Goal: Task Accomplishment & Management: Complete application form

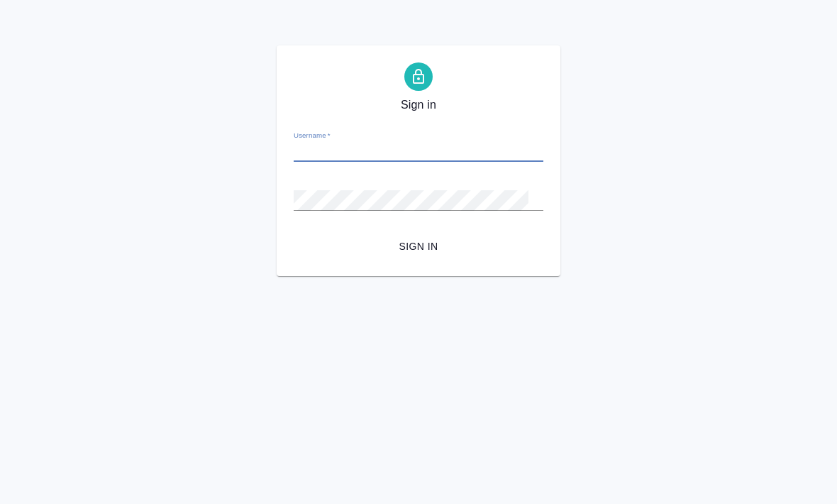
type input "k.dolgova@awatera.com"
click at [418, 246] on button "Sign in" at bounding box center [419, 246] width 250 height 26
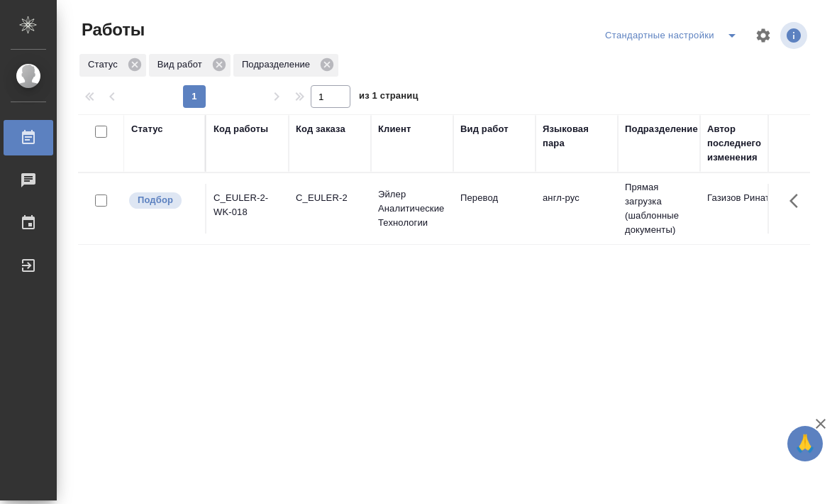
click at [557, 220] on td "англ-рус" at bounding box center [577, 209] width 82 height 50
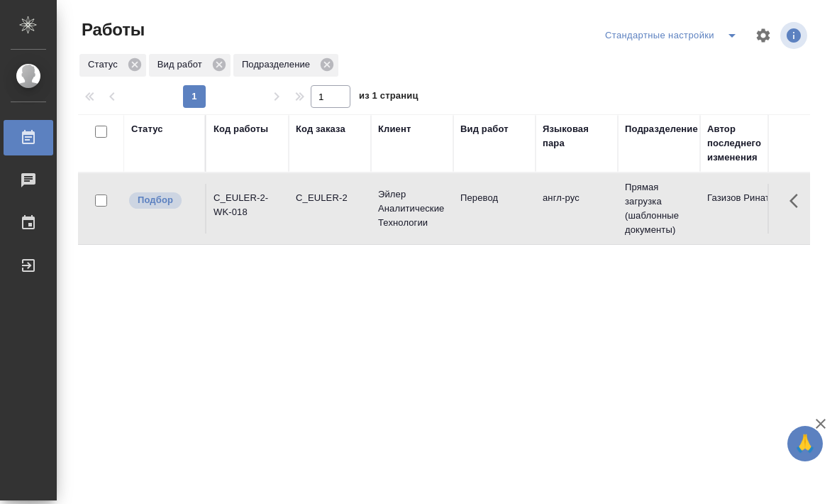
click at [569, 216] on td "англ-рус" at bounding box center [577, 209] width 82 height 50
click at [541, 209] on td "англ-рус" at bounding box center [577, 209] width 82 height 50
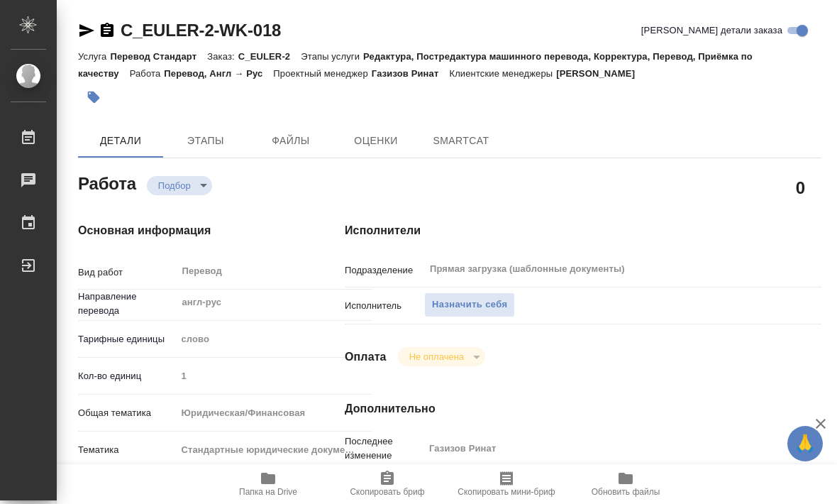
type textarea "x"
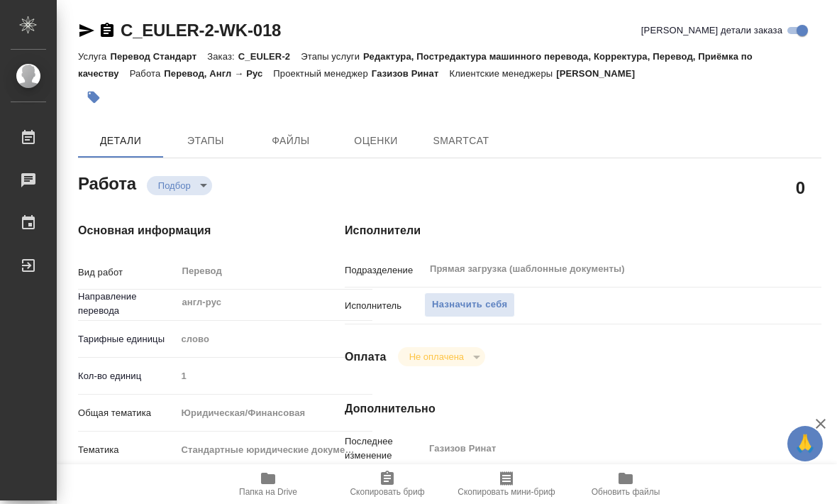
type textarea "x"
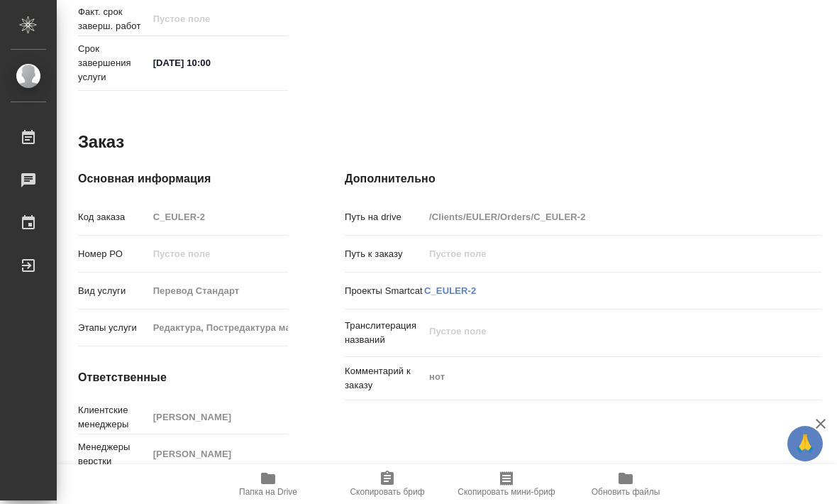
scroll to position [688, 0]
click at [274, 483] on icon "button" at bounding box center [268, 478] width 14 height 11
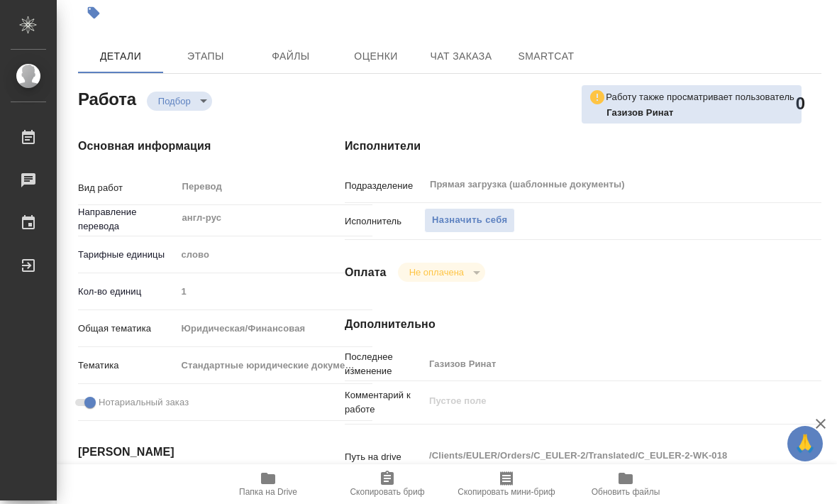
scroll to position [82, 0]
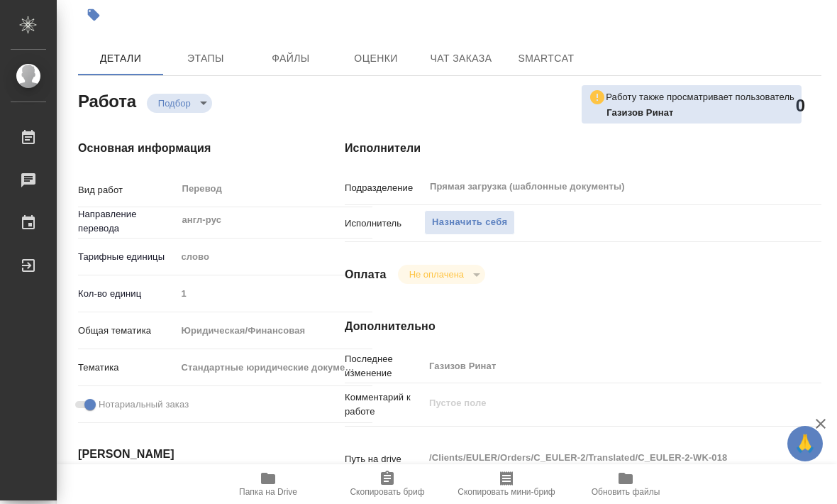
click at [446, 222] on span "Назначить себя" at bounding box center [469, 222] width 75 height 16
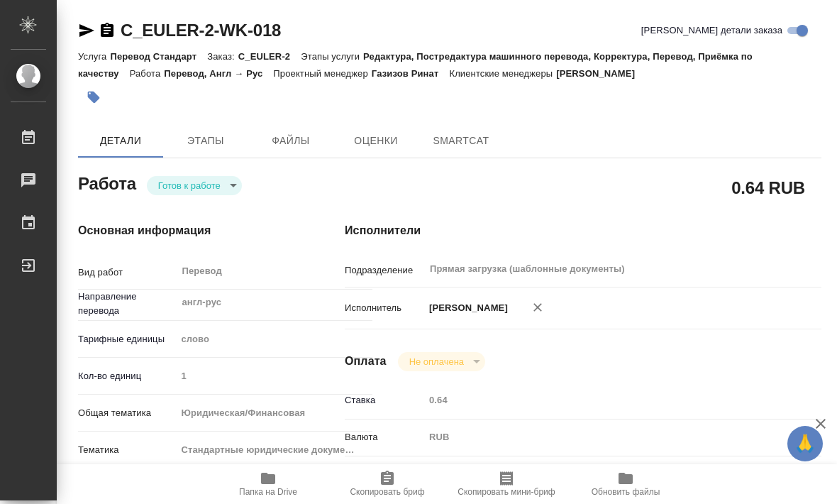
type textarea "x"
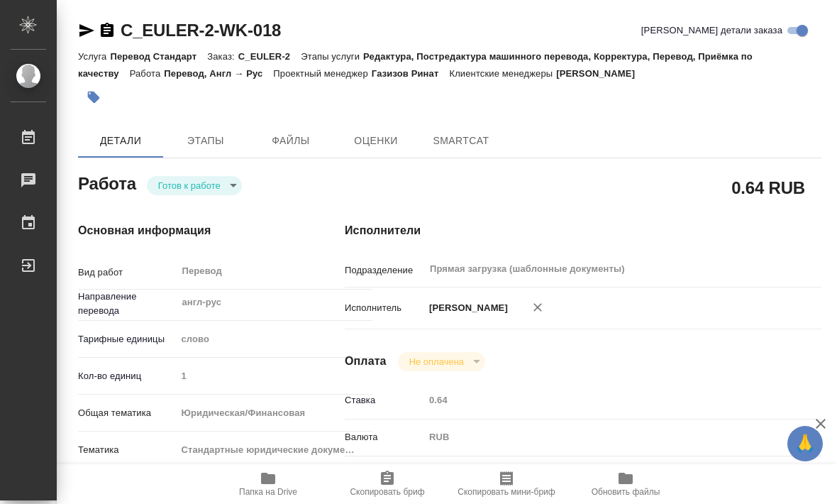
type textarea "x"
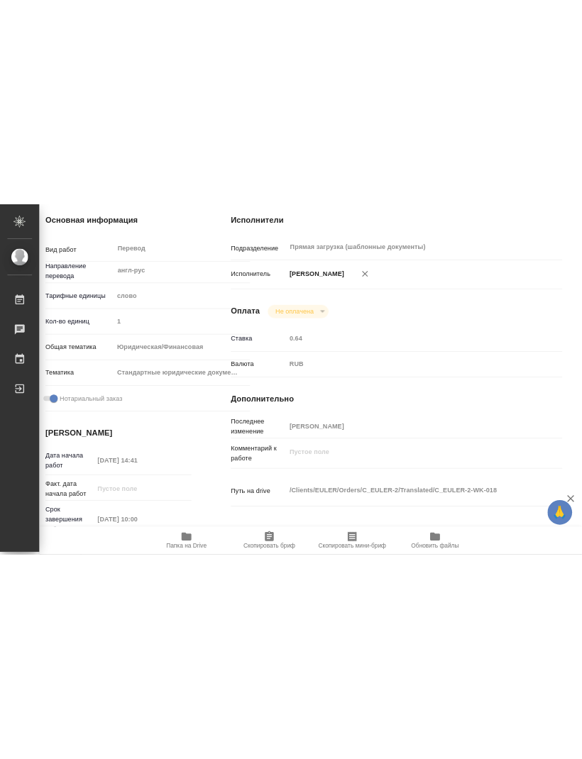
scroll to position [209, 13]
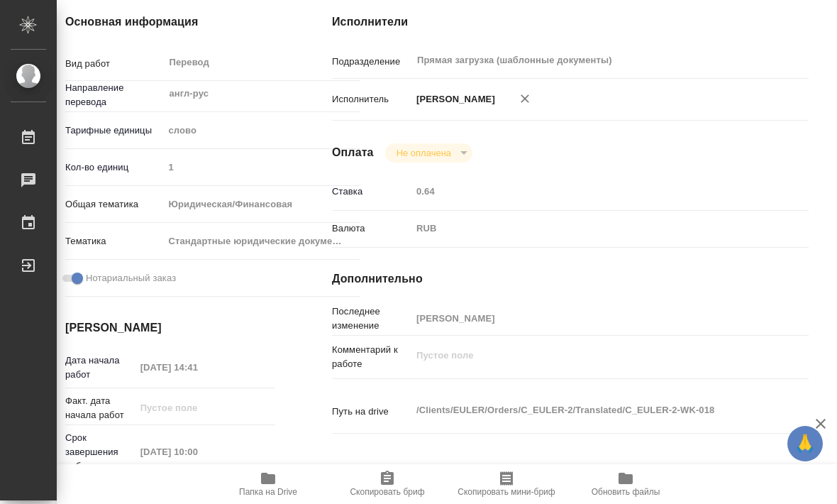
type textarea "x"
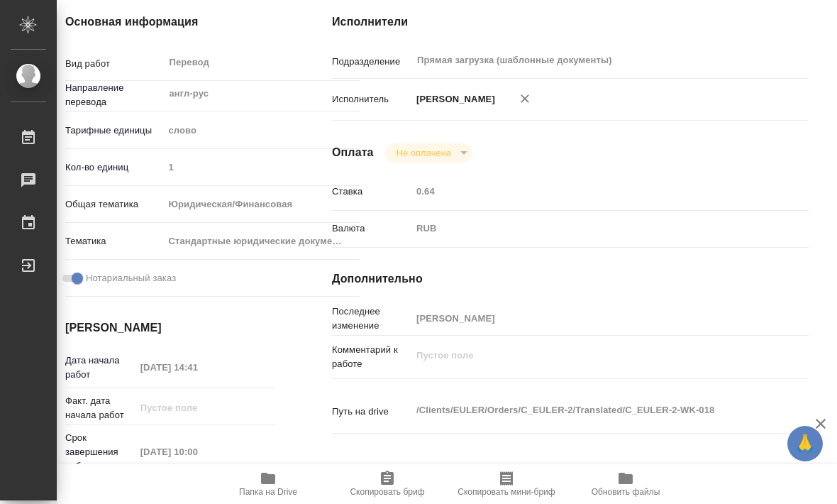
type textarea "x"
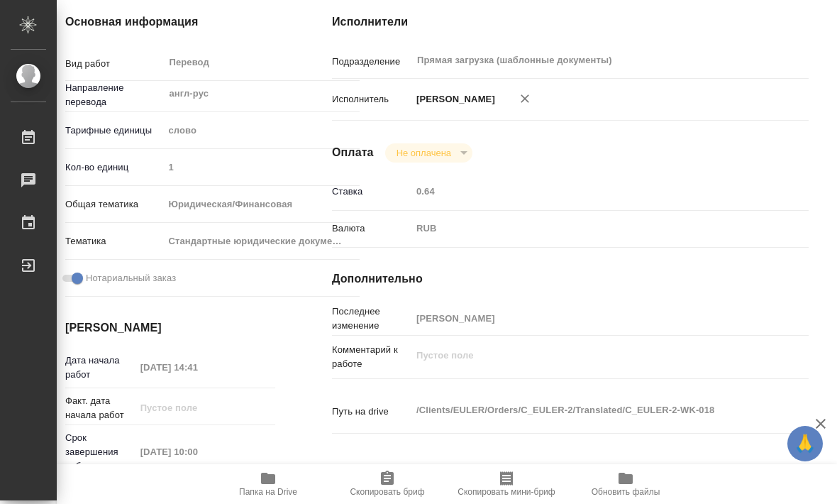
type textarea "x"
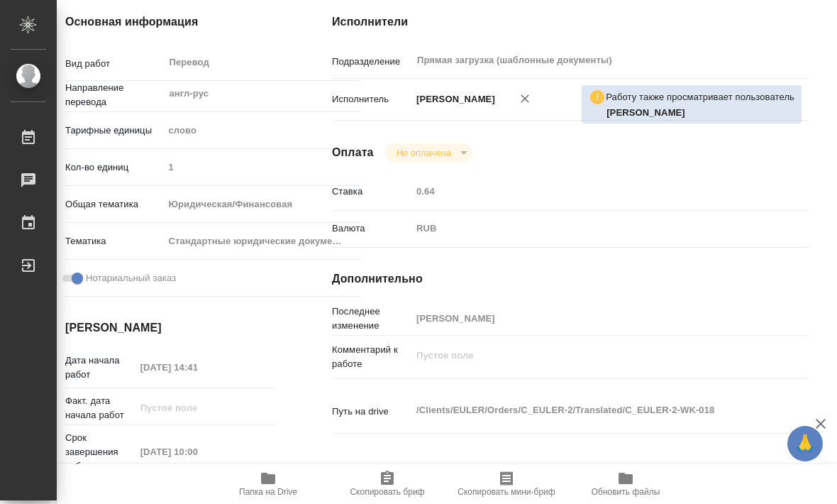
type textarea "x"
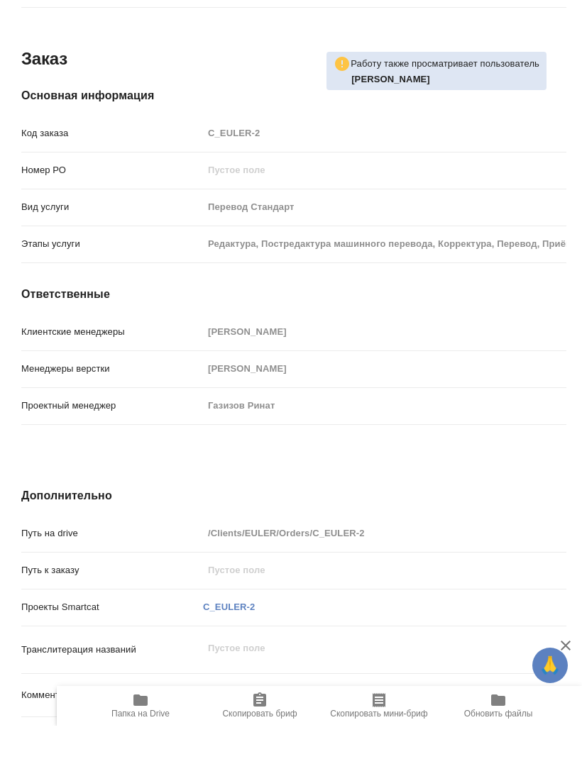
scroll to position [3, 0]
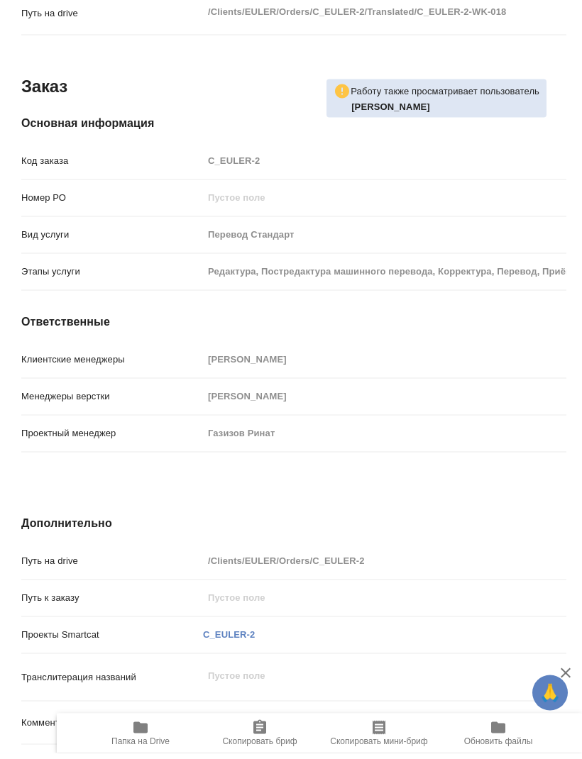
type textarea "x"
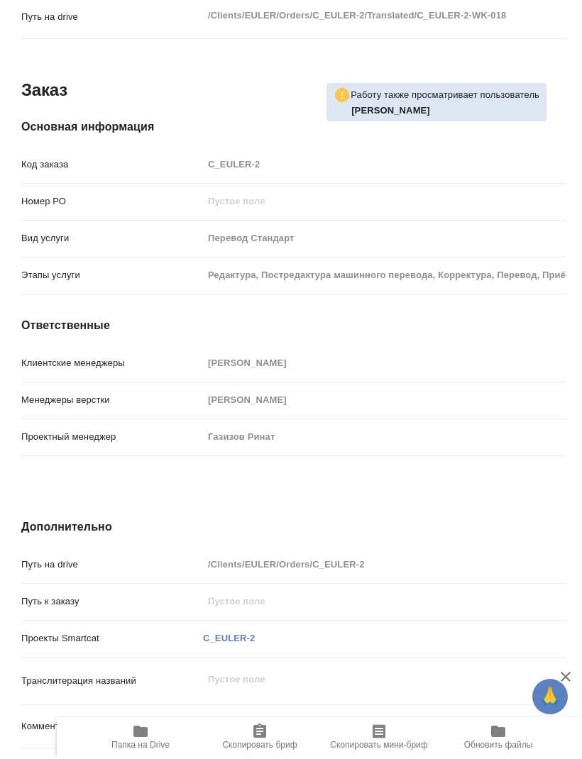
scroll to position [0, 0]
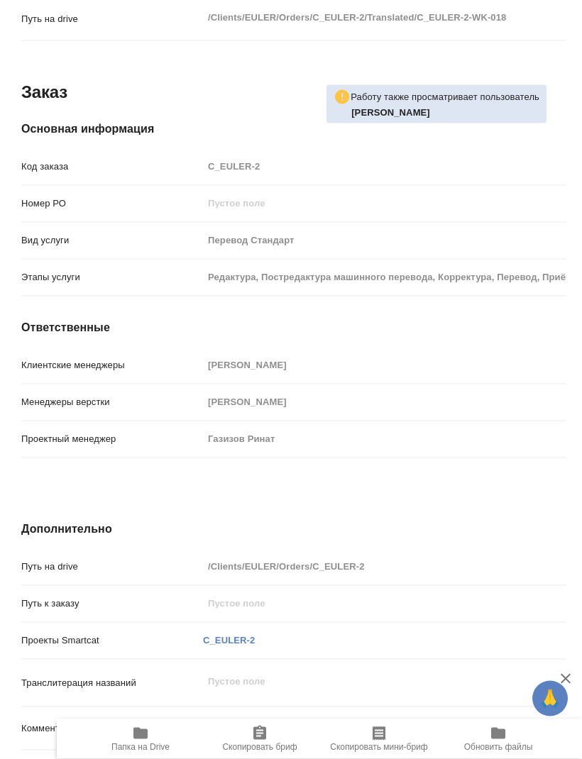
type textarea "x"
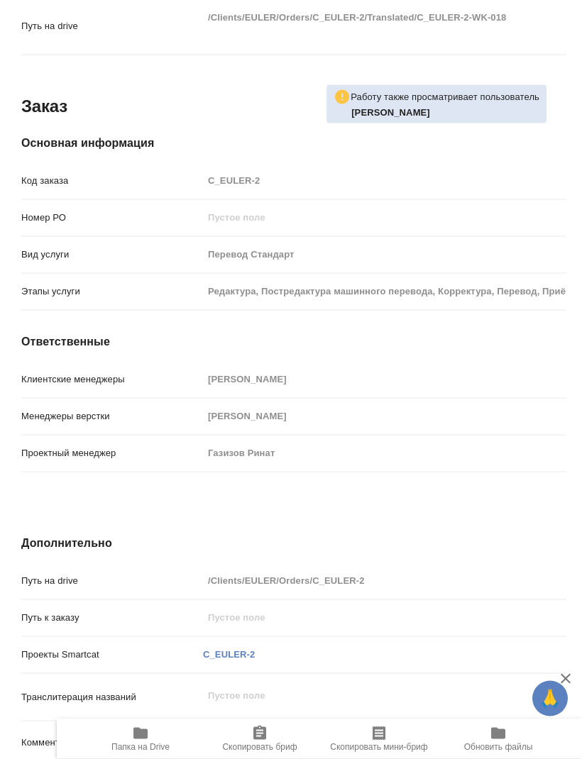
type textarea "x"
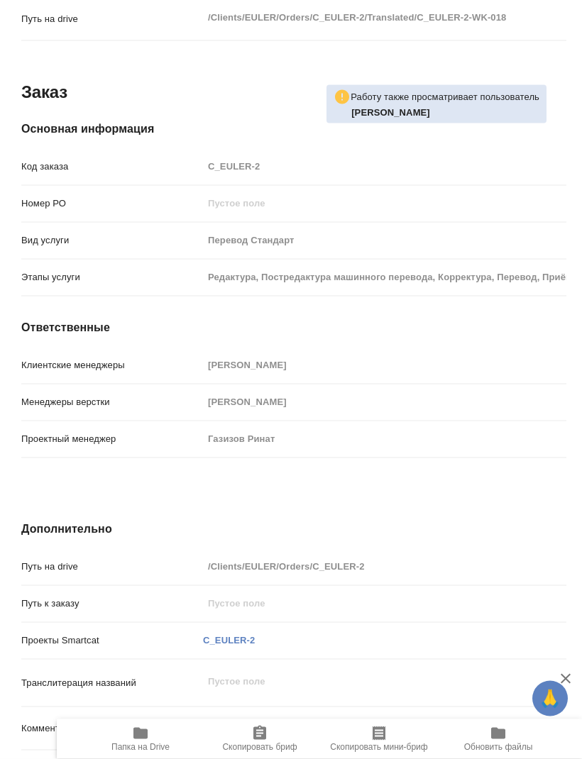
scroll to position [1, 0]
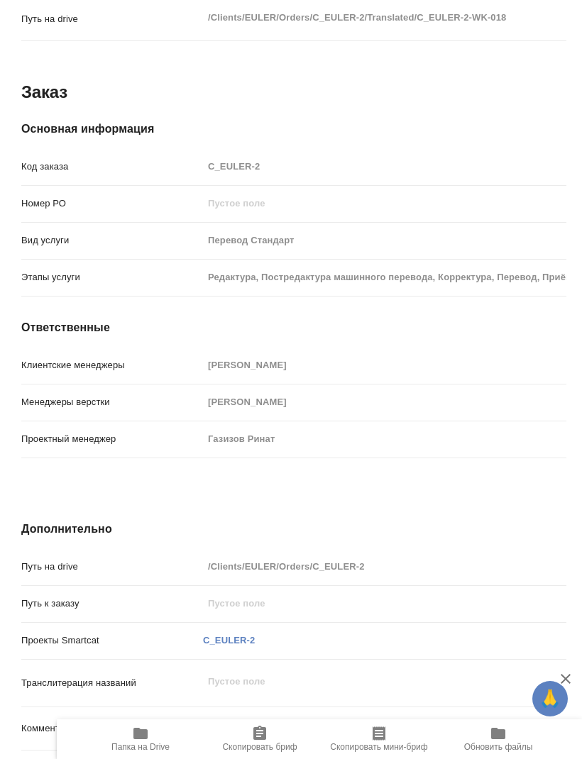
type textarea "x"
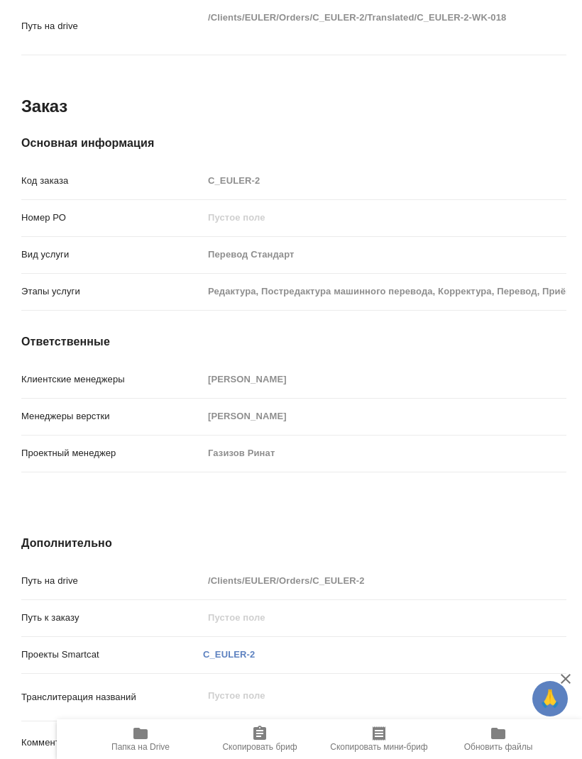
type textarea "x"
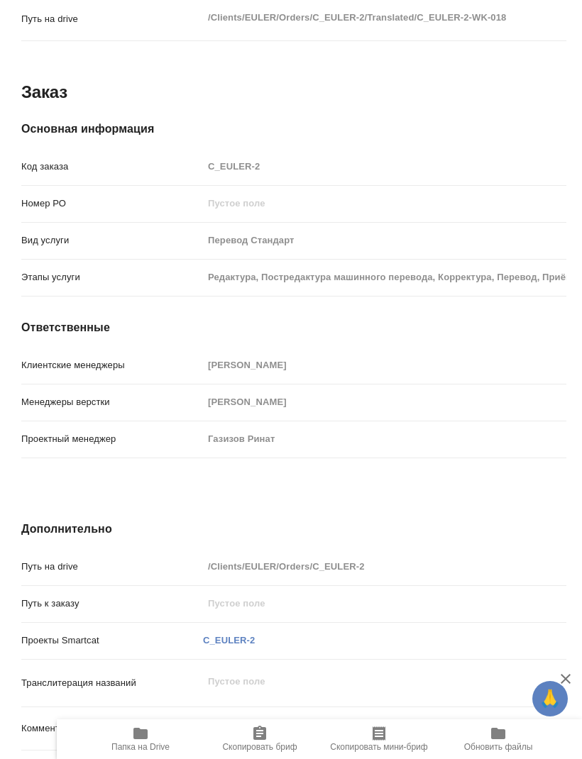
type textarea "x"
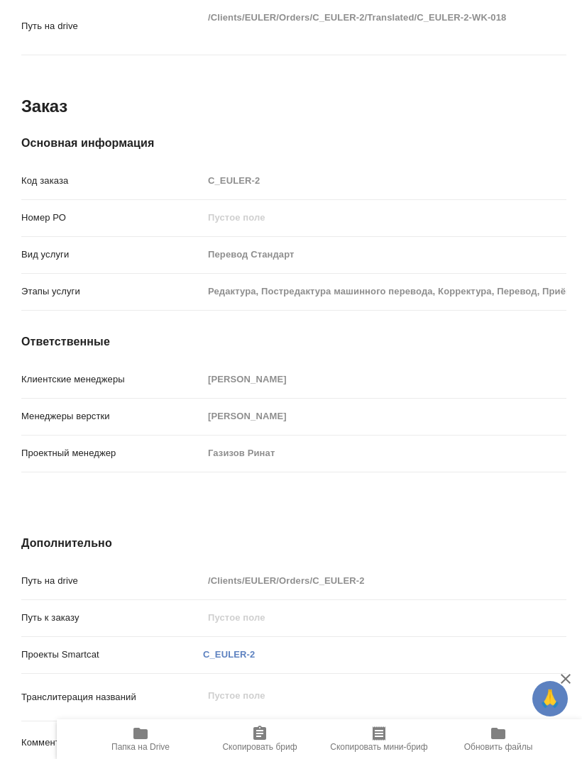
type textarea "x"
